Goal: Navigation & Orientation: Find specific page/section

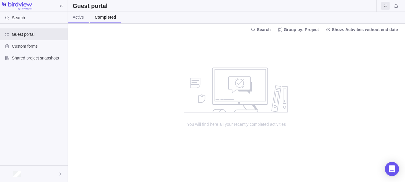
click at [86, 20] on link "Active" at bounding box center [78, 18] width 21 height 12
click at [36, 47] on span "Custom forms" at bounding box center [38, 46] width 53 height 6
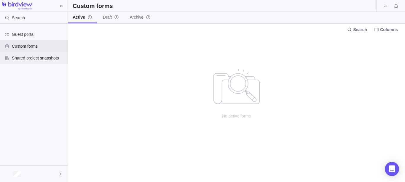
click at [47, 58] on span "Shared project snapshots" at bounding box center [38, 58] width 53 height 6
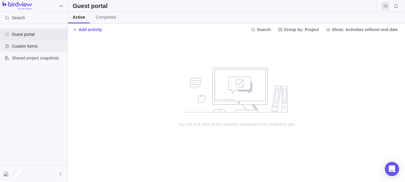
click at [27, 46] on span "Custom forms" at bounding box center [38, 46] width 53 height 6
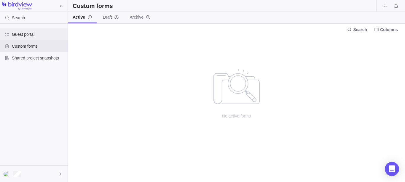
click at [27, 35] on span "Guest portal" at bounding box center [38, 34] width 53 height 6
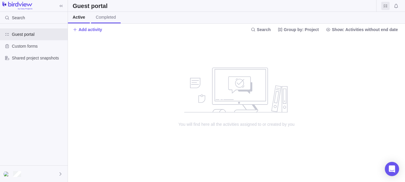
click at [106, 19] on span "Completed" at bounding box center [106, 17] width 20 height 6
click at [81, 19] on span "Active" at bounding box center [78, 17] width 11 height 6
click at [56, 176] on div at bounding box center [34, 174] width 68 height 16
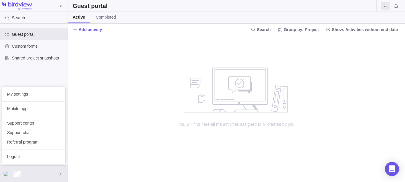
click at [158, 99] on body "Search Guest portal Custom forms Shared project snapshots Guest portal Active C…" at bounding box center [202, 91] width 405 height 182
